Goal: Communication & Community: Ask a question

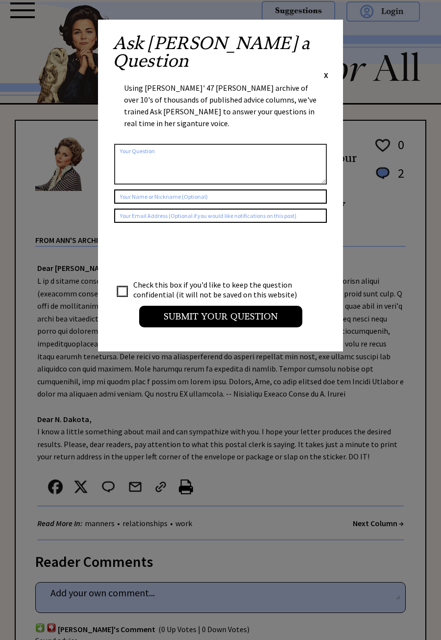
click at [342, 35] on div "Ask [PERSON_NAME] a Question X Using [PERSON_NAME]' 47 [PERSON_NAME] archive of…" at bounding box center [220, 186] width 245 height 332
click at [335, 44] on div "Ask [PERSON_NAME] a Question X Using [PERSON_NAME]' 47 [PERSON_NAME] archive of…" at bounding box center [220, 186] width 245 height 332
click at [333, 34] on div "Ask [PERSON_NAME] a Question X Using [PERSON_NAME]' 47 [PERSON_NAME] archive of…" at bounding box center [220, 186] width 245 height 332
click at [334, 40] on div "Ask [PERSON_NAME] a Question X Using [PERSON_NAME]' 47 [PERSON_NAME] archive of…" at bounding box center [220, 186] width 245 height 332
click at [325, 70] on span "X" at bounding box center [326, 75] width 4 height 10
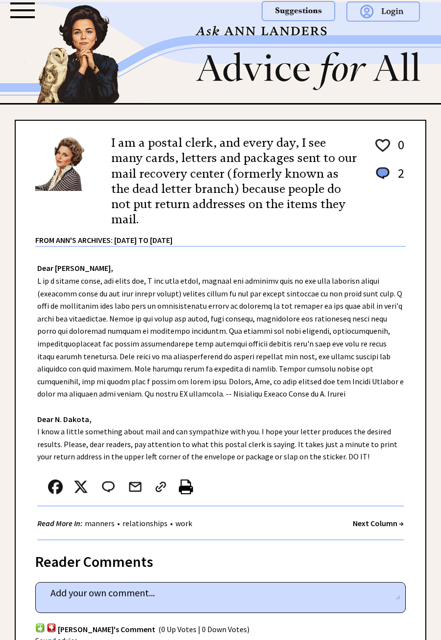
click at [307, 8] on img at bounding box center [299, 11] width 74 height 20
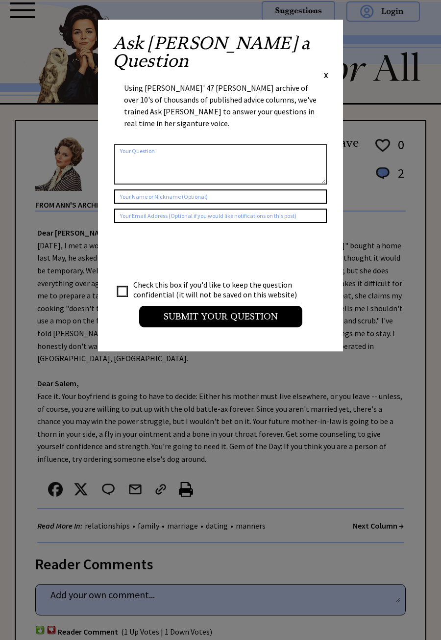
click at [335, 38] on div "Ask Ann a Question X Using Ann Landers' 47 vear archive of over 10's of thousan…" at bounding box center [220, 186] width 245 height 332
click at [328, 70] on span "X" at bounding box center [326, 75] width 4 height 10
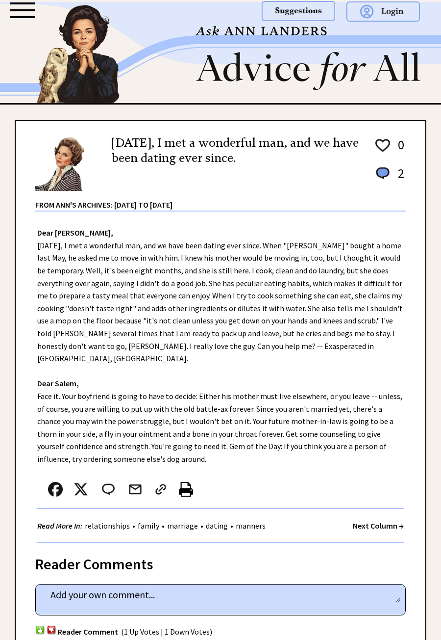
click at [27, 17] on div at bounding box center [22, 17] width 25 height 2
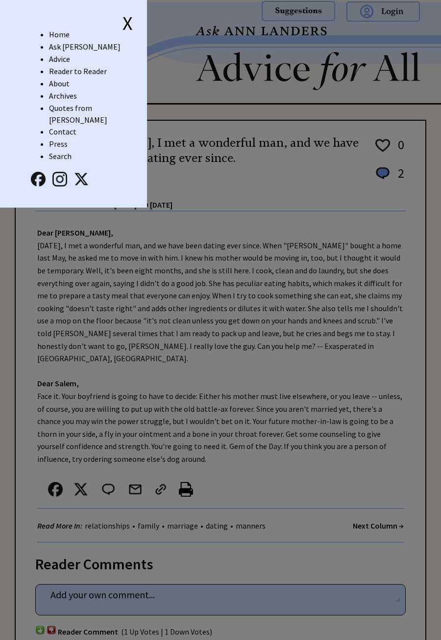
click at [71, 50] on link "Ask [PERSON_NAME]" at bounding box center [85, 47] width 72 height 10
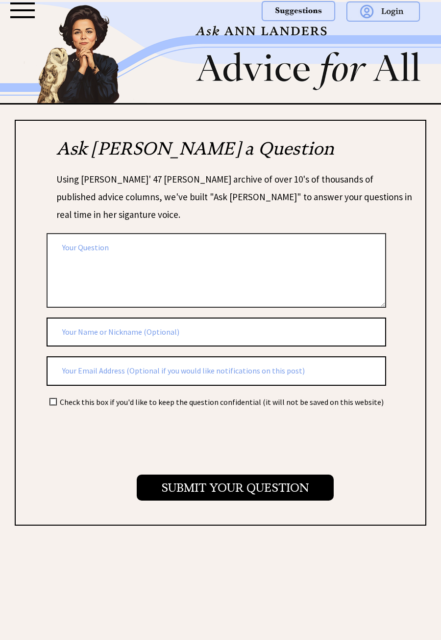
click at [219, 267] on textarea at bounding box center [217, 270] width 340 height 74
click at [310, 260] on textarea "Pet loss" at bounding box center [217, 270] width 340 height 74
type textarea "Pet loss"
